Goal: Entertainment & Leisure: Browse casually

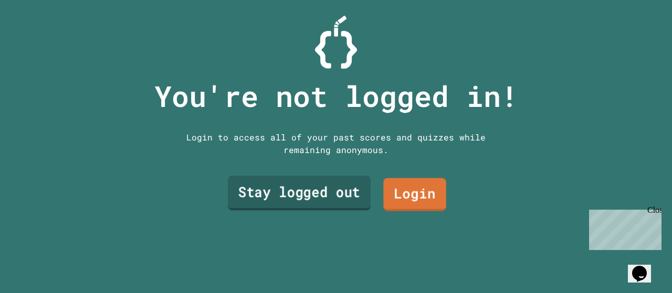
click at [324, 191] on link "Stay logged out" at bounding box center [299, 193] width 143 height 35
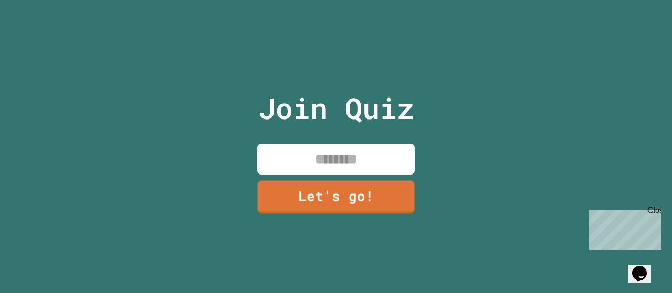
click at [347, 156] on input at bounding box center [335, 159] width 157 height 31
type input "*****"
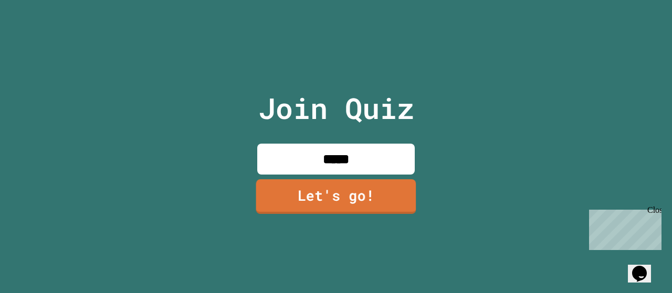
click at [345, 196] on link "Let's go!" at bounding box center [336, 196] width 160 height 35
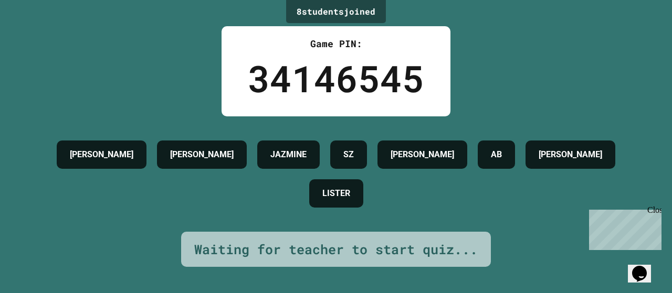
click at [655, 212] on div "Close" at bounding box center [653, 212] width 13 height 13
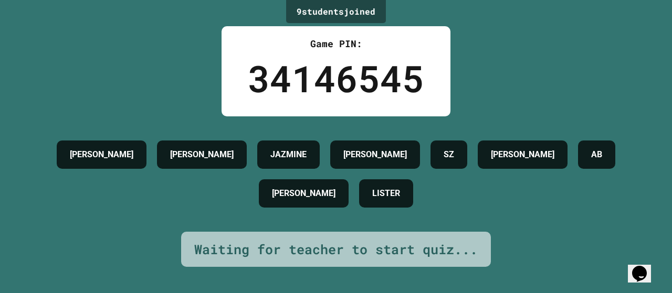
click at [197, 247] on div "Waiting for teacher to start quiz..." at bounding box center [335, 250] width 283 height 20
click at [194, 240] on div "Waiting for teacher to start quiz..." at bounding box center [335, 250] width 283 height 20
click at [181, 232] on div "Waiting for teacher to start quiz..." at bounding box center [336, 250] width 310 height 36
click at [196, 63] on div "9 student s joined Game PIN: 34146545 [PERSON_NAME] [PERSON_NAME] JAZMINE [PERS…" at bounding box center [336, 146] width 672 height 293
click at [110, 88] on div "9 student s joined Game PIN: 34146545 [PERSON_NAME] [PERSON_NAME] JAZMINE [PERS…" at bounding box center [336, 146] width 672 height 293
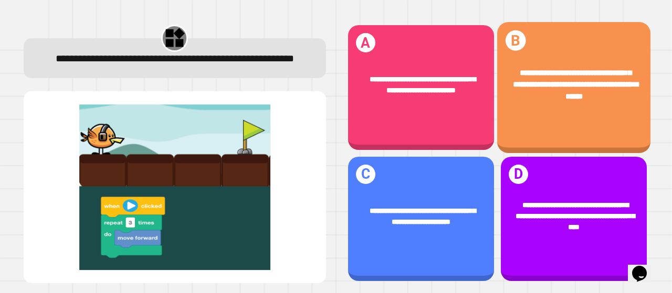
click at [589, 72] on span "**********" at bounding box center [575, 84] width 125 height 31
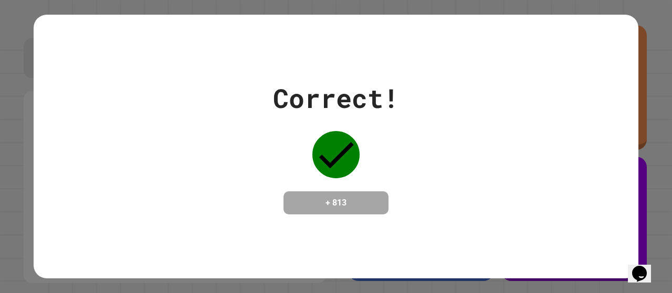
click at [341, 197] on h4 "+ 813" at bounding box center [336, 203] width 84 height 13
click at [458, 157] on div "Correct! + 813" at bounding box center [336, 147] width 605 height 136
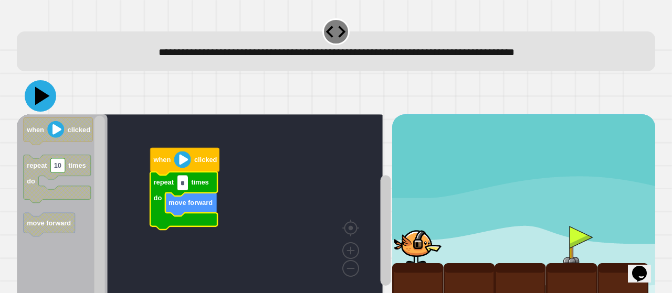
type input "*"
click at [31, 90] on icon at bounding box center [40, 95] width 31 height 31
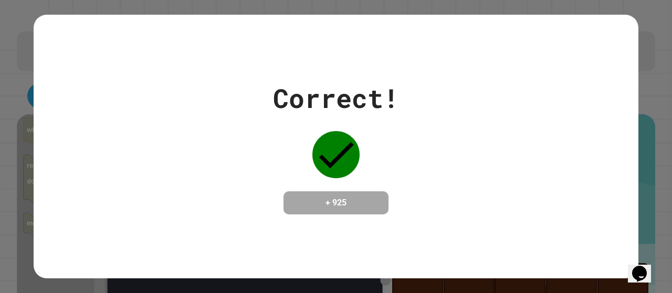
drag, startPoint x: 151, startPoint y: 138, endPoint x: 222, endPoint y: 3, distance: 152.6
click at [222, 3] on div "Correct! + 925" at bounding box center [336, 146] width 672 height 293
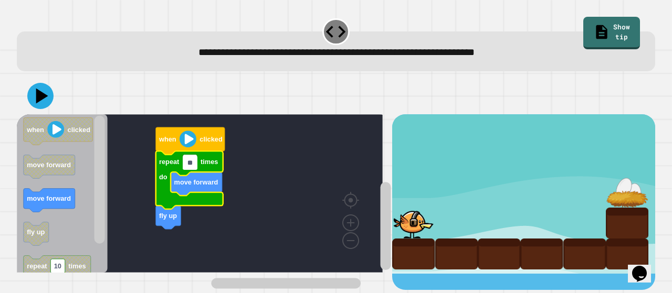
type input "*"
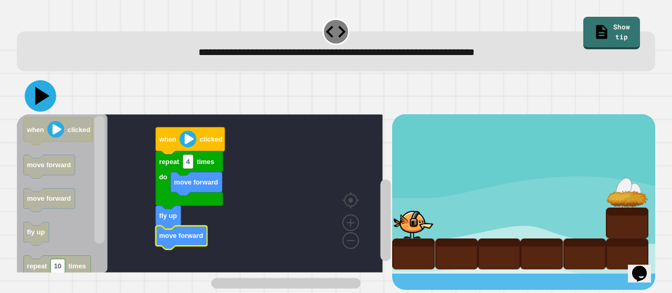
click at [38, 101] on icon at bounding box center [42, 96] width 15 height 18
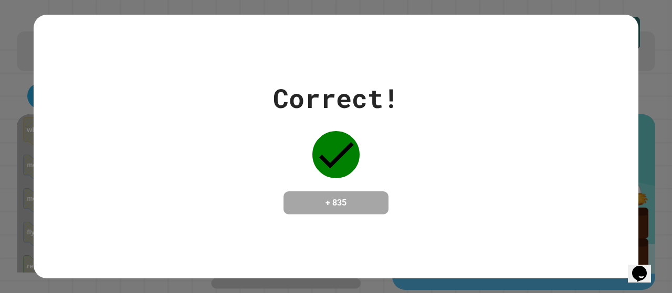
drag, startPoint x: 424, startPoint y: 31, endPoint x: 367, endPoint y: 44, distance: 57.6
click at [367, 44] on div "Correct! + 835" at bounding box center [336, 147] width 605 height 264
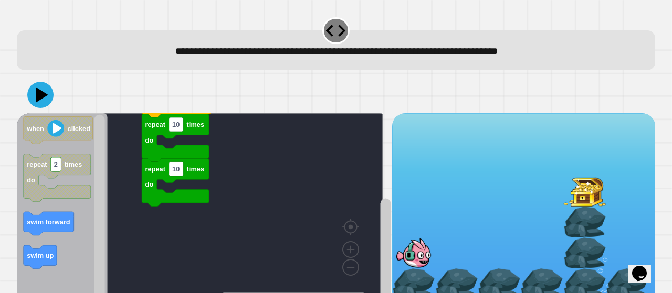
scroll to position [27, 0]
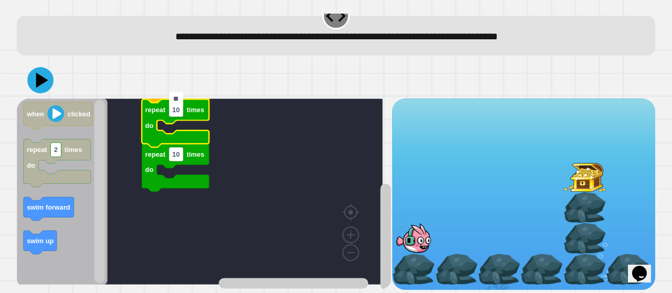
type input "*"
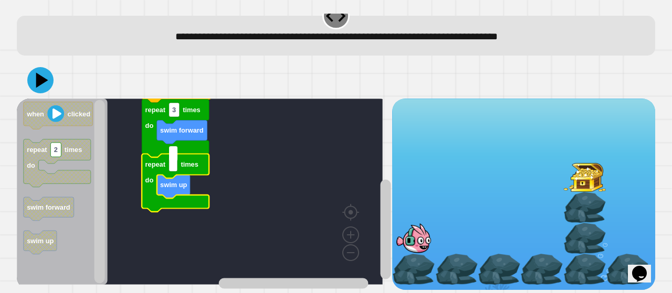
click at [257, 174] on rect "Blockly Workspace" at bounding box center [200, 192] width 366 height 186
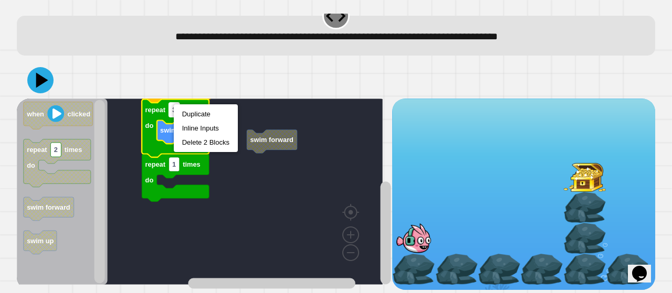
click at [173, 104] on rect "Blockly Workspace" at bounding box center [174, 110] width 10 height 14
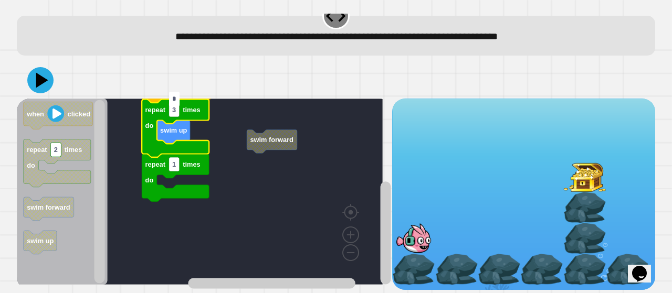
type input "*"
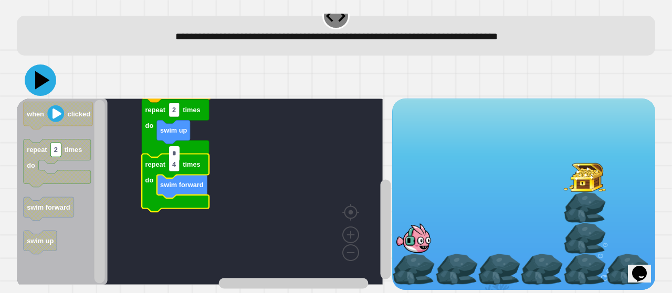
type input "*"
click at [29, 65] on icon at bounding box center [40, 80] width 31 height 31
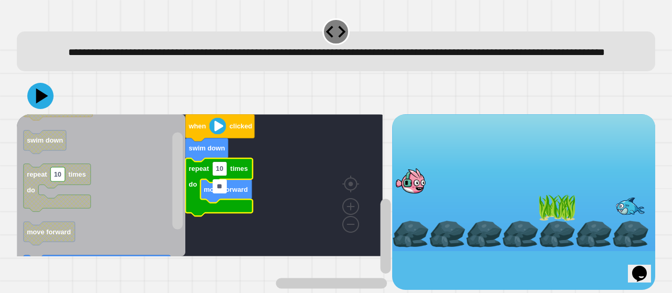
type input "*"
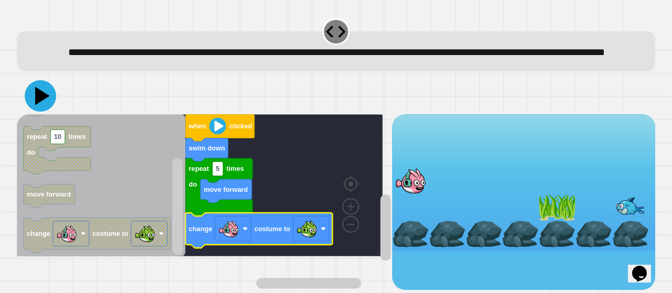
click at [42, 109] on icon at bounding box center [40, 95] width 31 height 31
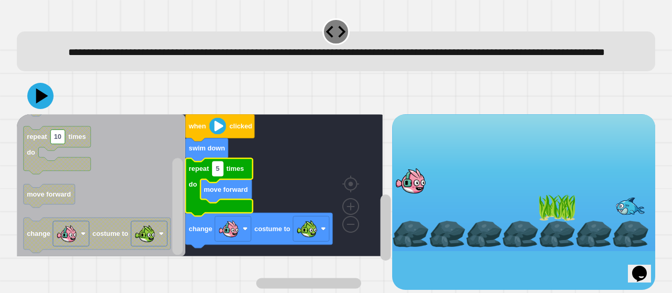
click at [219, 173] on text "5" at bounding box center [218, 169] width 4 height 8
type input "*"
click at [43, 107] on icon at bounding box center [40, 95] width 31 height 31
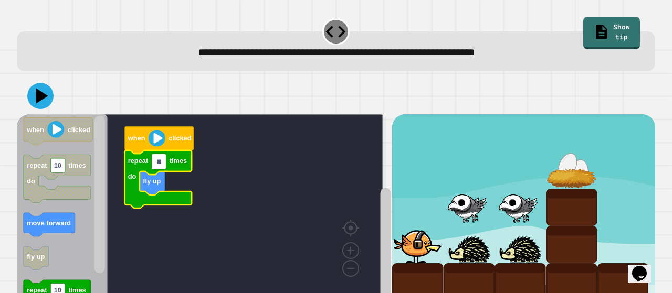
click at [157, 159] on input "**" at bounding box center [159, 162] width 15 height 14
click at [163, 163] on input "**" at bounding box center [159, 162] width 15 height 14
type input "*"
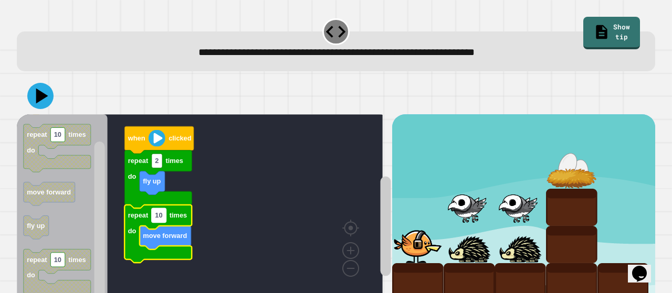
click at [160, 218] on text "10" at bounding box center [158, 216] width 7 height 8
type input "*"
click at [36, 102] on icon at bounding box center [40, 95] width 31 height 31
